Goal: Information Seeking & Learning: Get advice/opinions

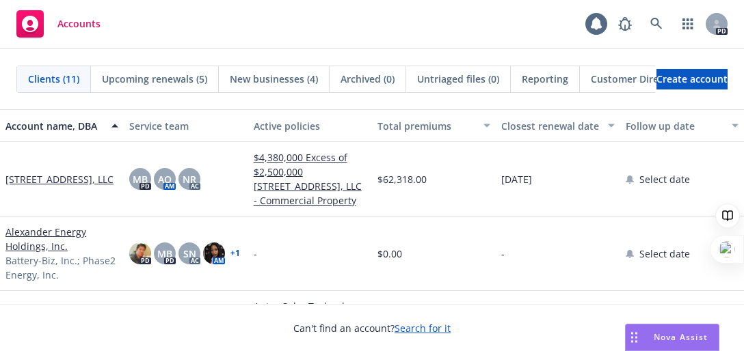
click at [679, 338] on span "Nova Assist" at bounding box center [681, 338] width 54 height 12
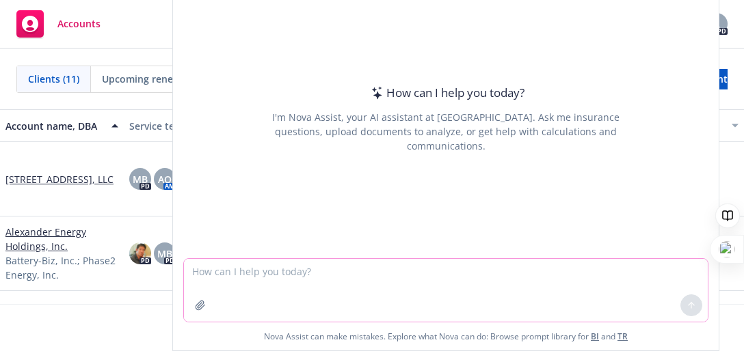
click at [211, 271] on textarea at bounding box center [446, 290] width 524 height 63
click at [372, 274] on textarea at bounding box center [446, 290] width 524 height 63
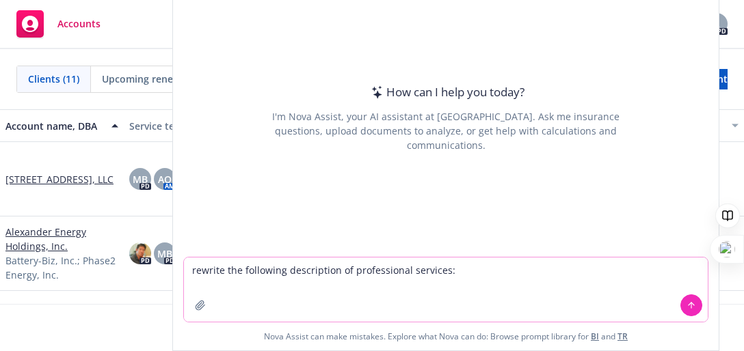
paste textarea "We coordinate the sale of business purpose loans between lenders and institutio…"
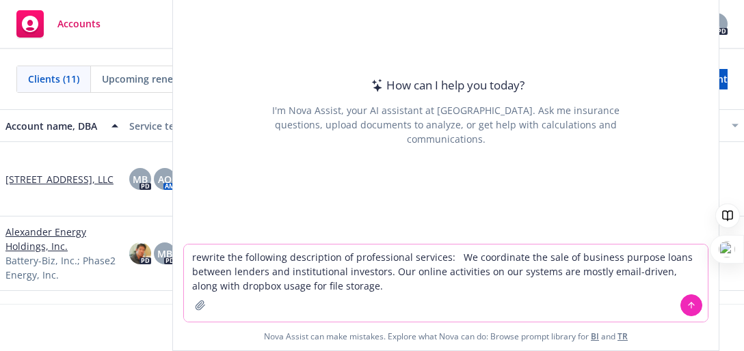
click at [453, 257] on textarea "rewrite the following description of professional services: We coordinate the s…" at bounding box center [446, 283] width 524 height 77
click at [442, 258] on textarea "rewrite the following description of professional services: "We coordinate the …" at bounding box center [446, 283] width 524 height 77
click at [360, 283] on textarea "rewrite the following description of professional services: "We coordinate the …" at bounding box center [446, 283] width 524 height 77
type textarea "rewrite the following description of professional services: "We coordinate the …"
click at [694, 302] on button at bounding box center [691, 306] width 22 height 22
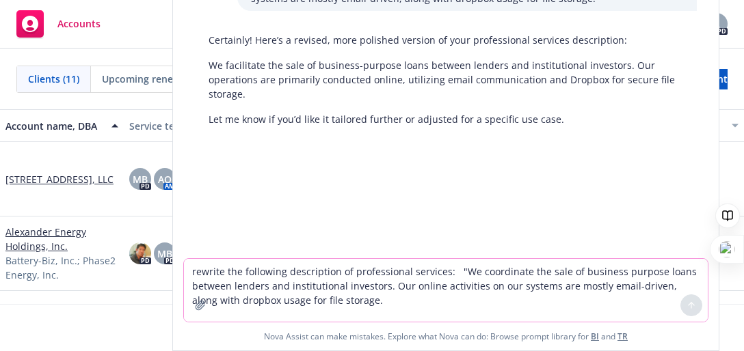
click at [464, 298] on textarea "rewrite the following description of professional services: "We coordinate the …" at bounding box center [446, 290] width 524 height 63
click at [298, 287] on textarea "rewrite the following description of professional services: "We coordinate the …" at bounding box center [446, 290] width 524 height 63
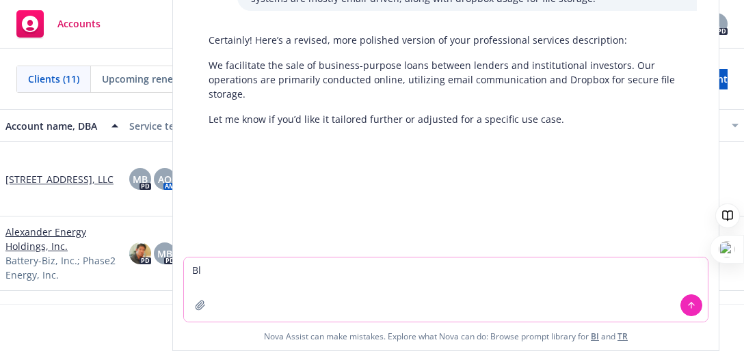
type textarea "B"
type textarea "r"
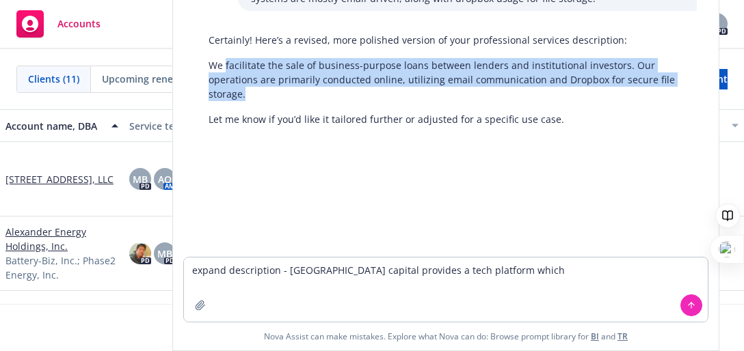
drag, startPoint x: 225, startPoint y: 66, endPoint x: 617, endPoint y: 89, distance: 393.2
click at [617, 89] on p "We facilitate the sale of business-purpose loans between lenders and institutio…" at bounding box center [446, 79] width 475 height 43
copy p "facilitate the sale of business-purpose loans between lenders and institutional…"
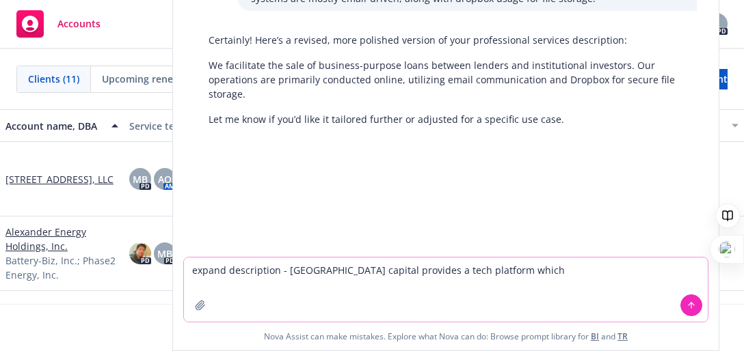
click at [505, 274] on textarea "expand description - [GEOGRAPHIC_DATA] capital provides a tech platform which" at bounding box center [446, 290] width 524 height 64
paste textarea "facilitate the sale of business-purpose loans between lenders and institutional…"
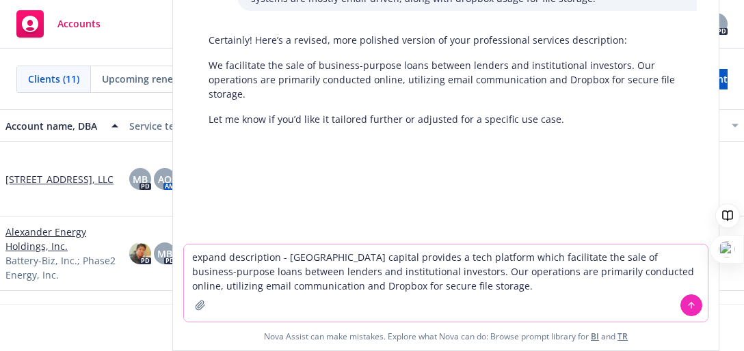
click at [438, 289] on textarea "expand description - [GEOGRAPHIC_DATA] capital provides a tech platform which f…" at bounding box center [446, 283] width 524 height 77
click at [394, 271] on textarea "expand description - [GEOGRAPHIC_DATA] capital provides a tech platform which f…" at bounding box center [446, 283] width 524 height 77
click at [444, 291] on textarea "expand description - [GEOGRAPHIC_DATA] capital provides a tech platform which f…" at bounding box center [446, 283] width 524 height 77
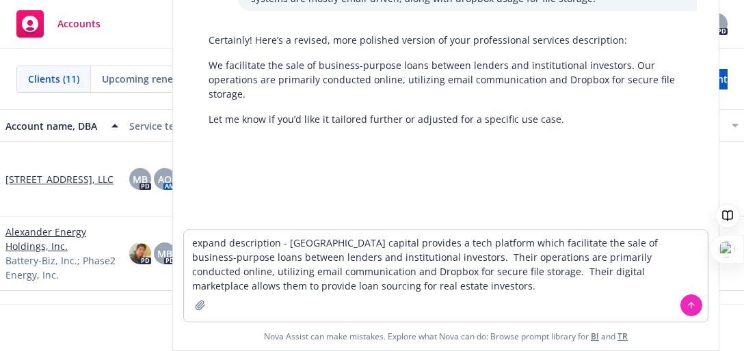
click at [173, 66] on div "rewrite the following description of professional services: "We coordinate the …" at bounding box center [446, 88] width 546 height 284
click at [641, 271] on textarea "expand description - [GEOGRAPHIC_DATA] capital provides a tech platform which f…" at bounding box center [446, 276] width 524 height 92
drag, startPoint x: 689, startPoint y: 308, endPoint x: 390, endPoint y: 269, distance: 300.6
click at [405, 272] on div "expand description - [GEOGRAPHIC_DATA] capital provides a tech platform which f…" at bounding box center [446, 276] width 524 height 92
click at [358, 242] on textarea "expand description - [GEOGRAPHIC_DATA] capital provides a tech platform which f…" at bounding box center [446, 276] width 524 height 92
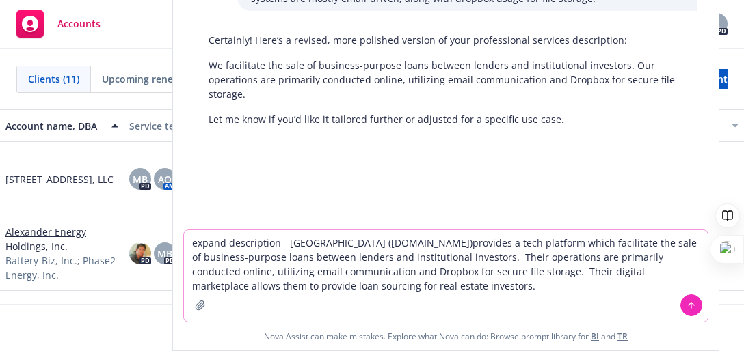
type textarea "expand description - [GEOGRAPHIC_DATA] ([DOMAIN_NAME]) provides a tech platform…"
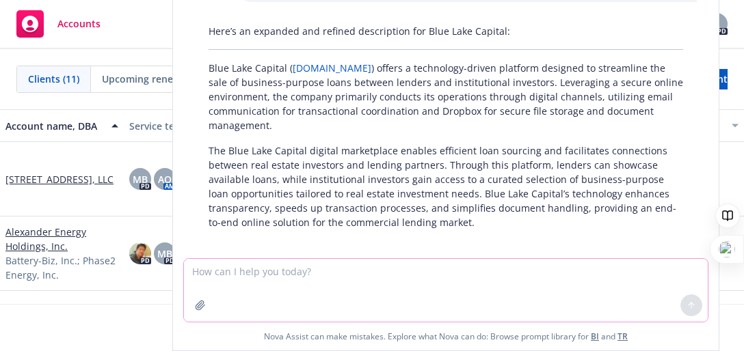
scroll to position [234, 0]
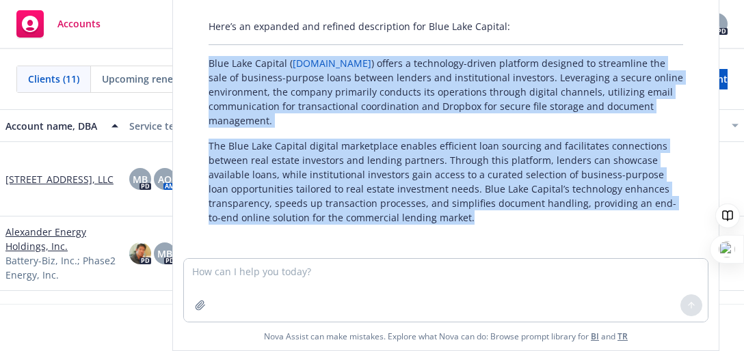
drag, startPoint x: 448, startPoint y: 218, endPoint x: 185, endPoint y: 66, distance: 303.9
click at [185, 66] on div "Here’s an expanded and refined description for Blue Lake Capital: Blue Lake Cap…" at bounding box center [446, 122] width 524 height 217
copy div "Blue Lake Capital ( [DOMAIN_NAME] ) offers a technology-driven platform designe…"
click at [535, 226] on div "Here’s an expanded and refined description for Blue Lake Capital: Blue Lake Cap…" at bounding box center [446, 122] width 502 height 217
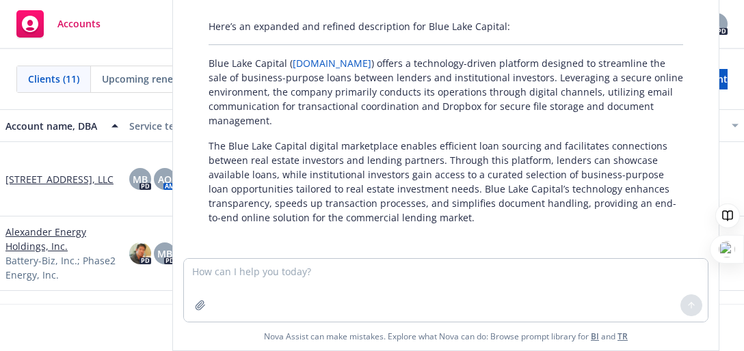
click at [220, 175] on p "The Blue Lake Capital digital marketplace enables efficient loan sourcing and f…" at bounding box center [446, 182] width 475 height 86
drag, startPoint x: 219, startPoint y: 103, endPoint x: 204, endPoint y: 106, distance: 15.4
click at [219, 103] on p "Blue Lake Capital ( [DOMAIN_NAME] ) offers a technology-driven platform designe…" at bounding box center [446, 92] width 475 height 72
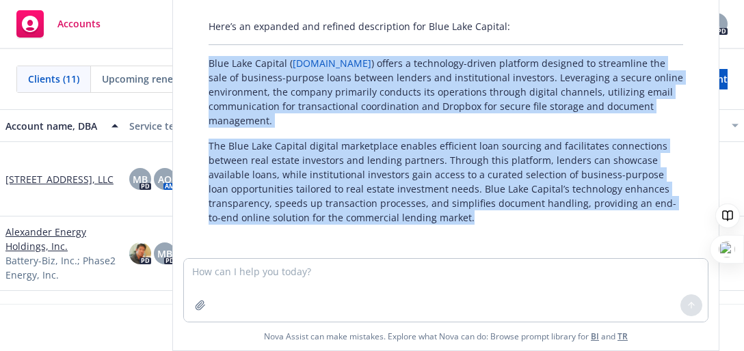
drag, startPoint x: 441, startPoint y: 217, endPoint x: 198, endPoint y: 66, distance: 286.9
click at [198, 66] on div "Here’s an expanded and refined description for Blue Lake Capital: Blue Lake Cap…" at bounding box center [446, 122] width 502 height 217
copy div "Blue Lake Capital ( [DOMAIN_NAME] ) offers a technology-driven platform designe…"
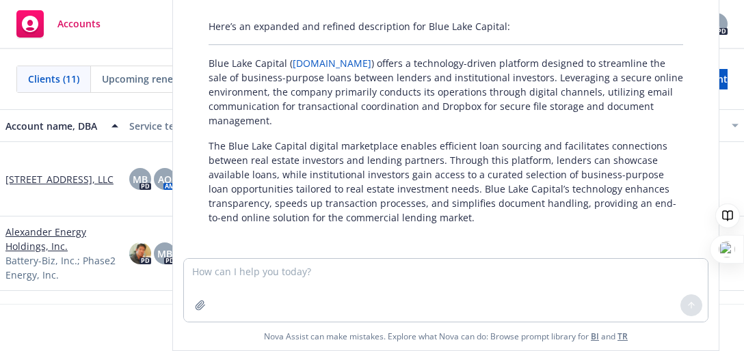
click at [202, 27] on div "Here’s an expanded and refined description for Blue Lake Capital: Blue Lake Cap…" at bounding box center [446, 122] width 502 height 217
click at [513, 293] on textarea at bounding box center [446, 290] width 524 height 63
type textarea "explain the difference in Tech e&o and real estate e&o"
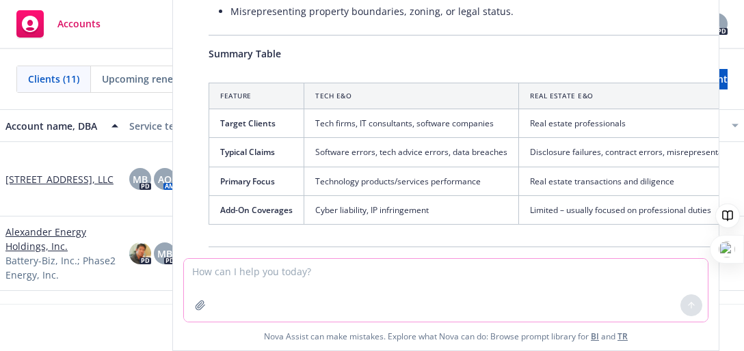
scroll to position [1100, 52]
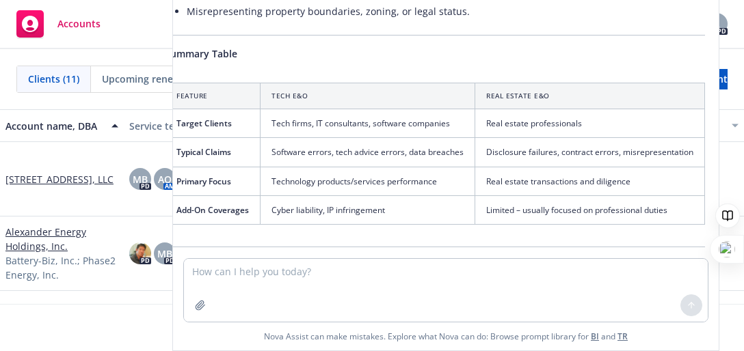
click at [413, 196] on td "Cyber liability, IP infringement" at bounding box center [368, 210] width 215 height 29
